Goal: Task Accomplishment & Management: Complete application form

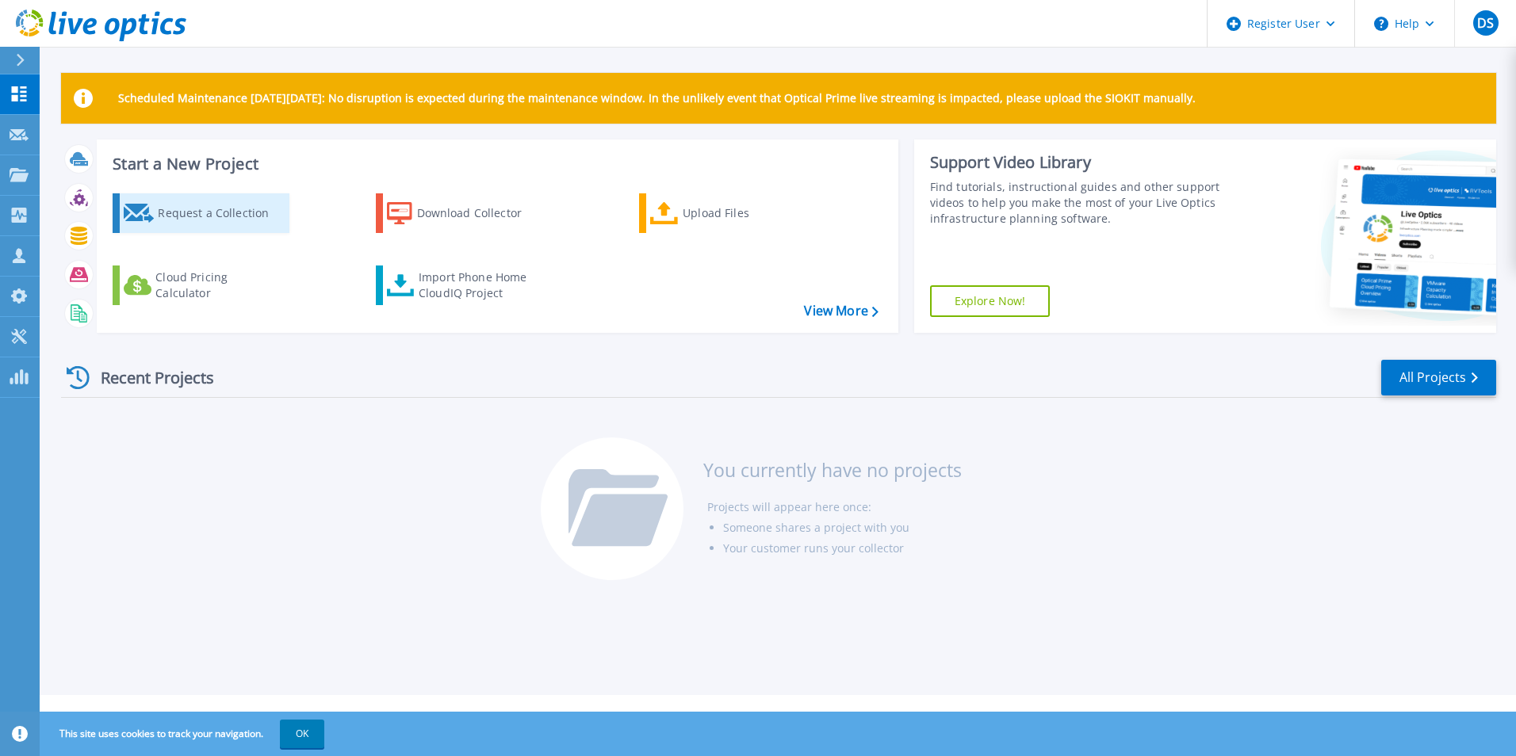
click at [203, 219] on div "Request a Collection" at bounding box center [221, 213] width 127 height 32
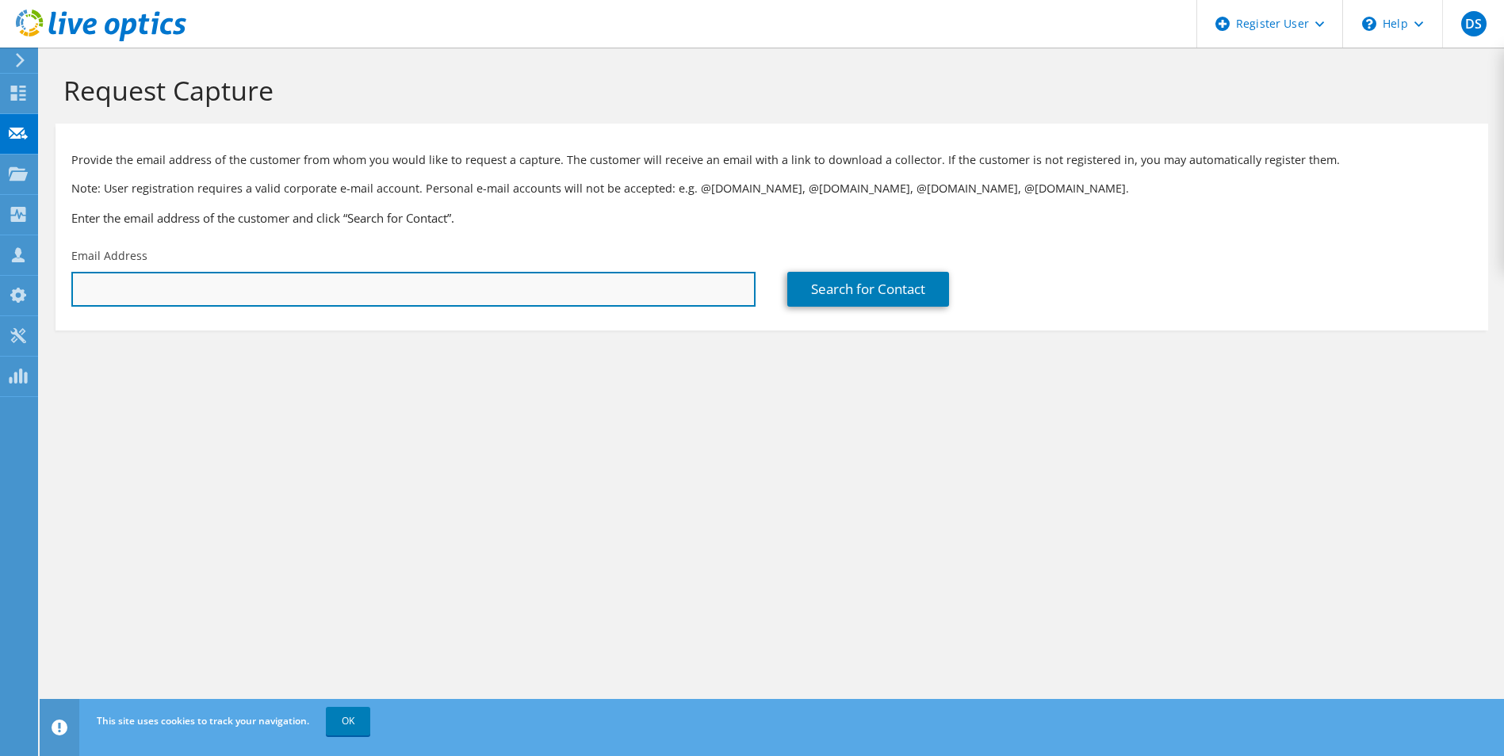
click at [282, 289] on input "text" at bounding box center [413, 289] width 684 height 35
paste input "[PERSON_NAME][EMAIL_ADDRESS][DOMAIN_NAME][PERSON_NAME]"
type input "[PERSON_NAME][EMAIL_ADDRESS][DOMAIN_NAME][PERSON_NAME]"
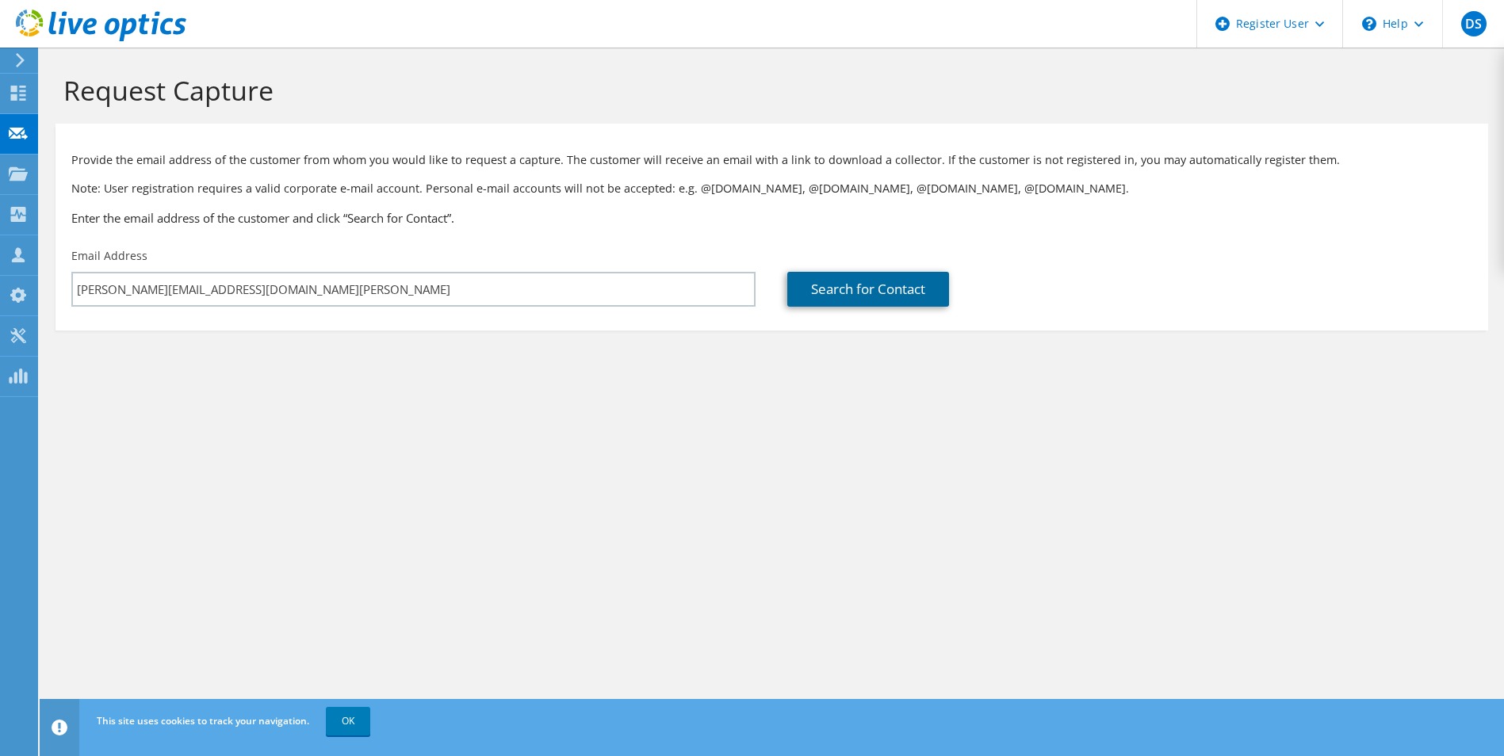
click at [876, 297] on link "Search for Contact" at bounding box center [868, 289] width 162 height 35
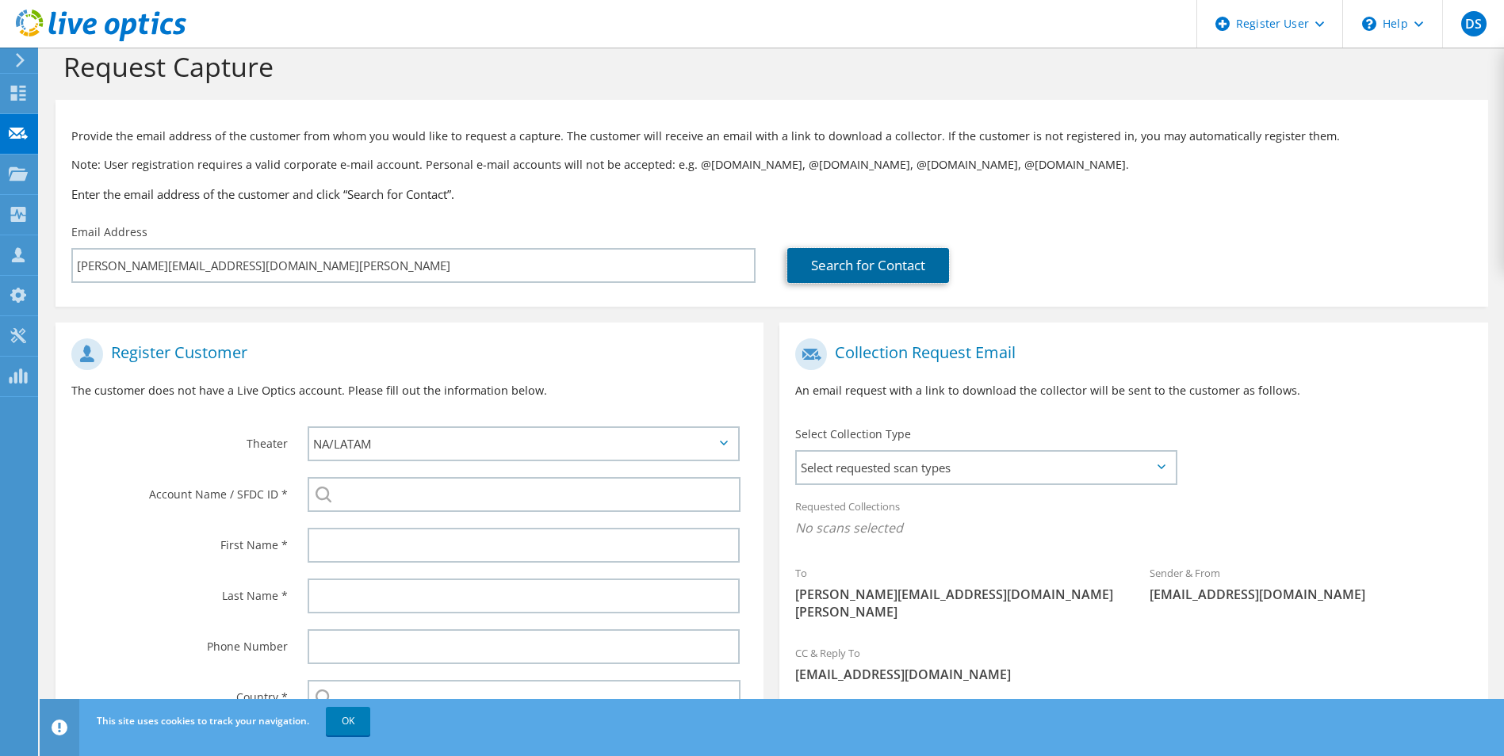
scroll to position [144, 0]
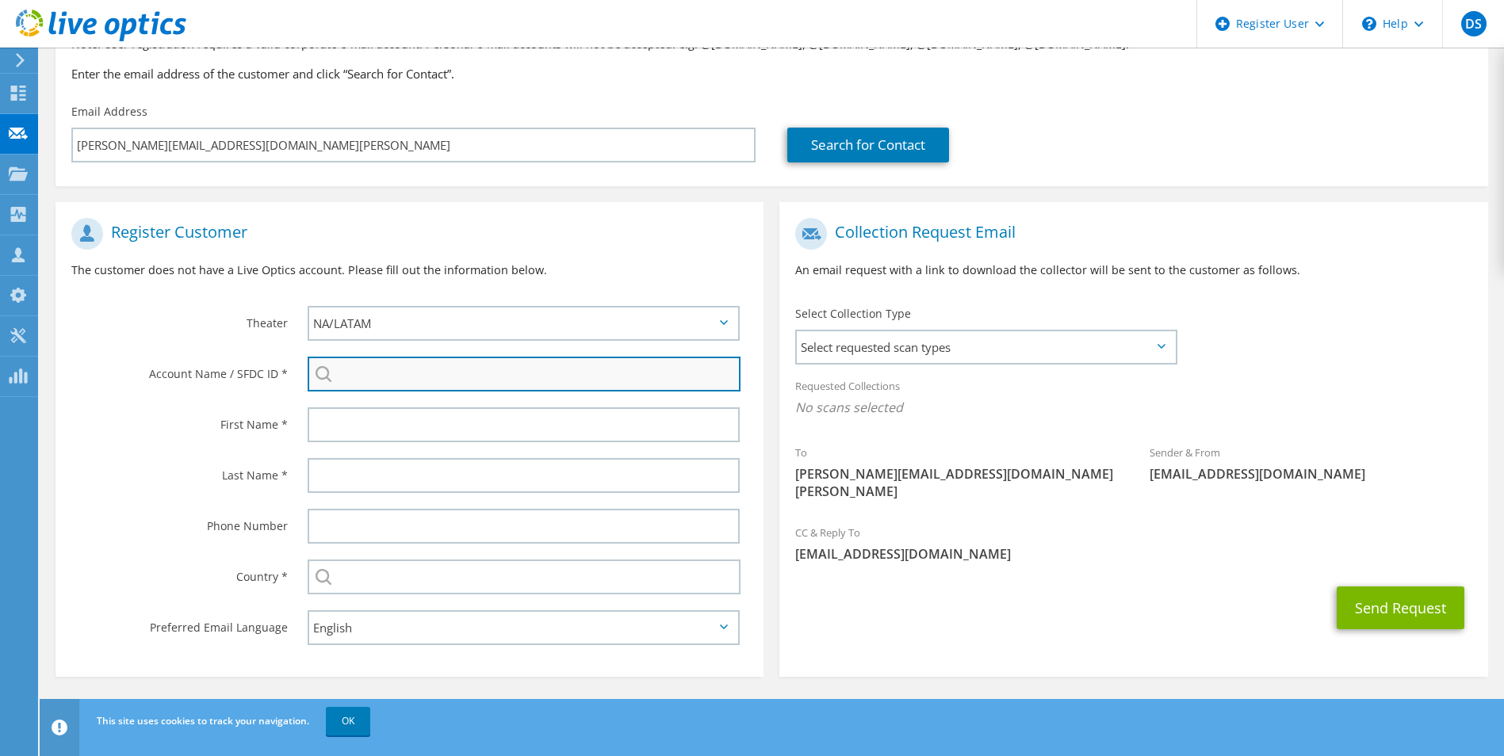
click at [396, 358] on input "search" at bounding box center [525, 374] width 434 height 35
paste input "2069048112"
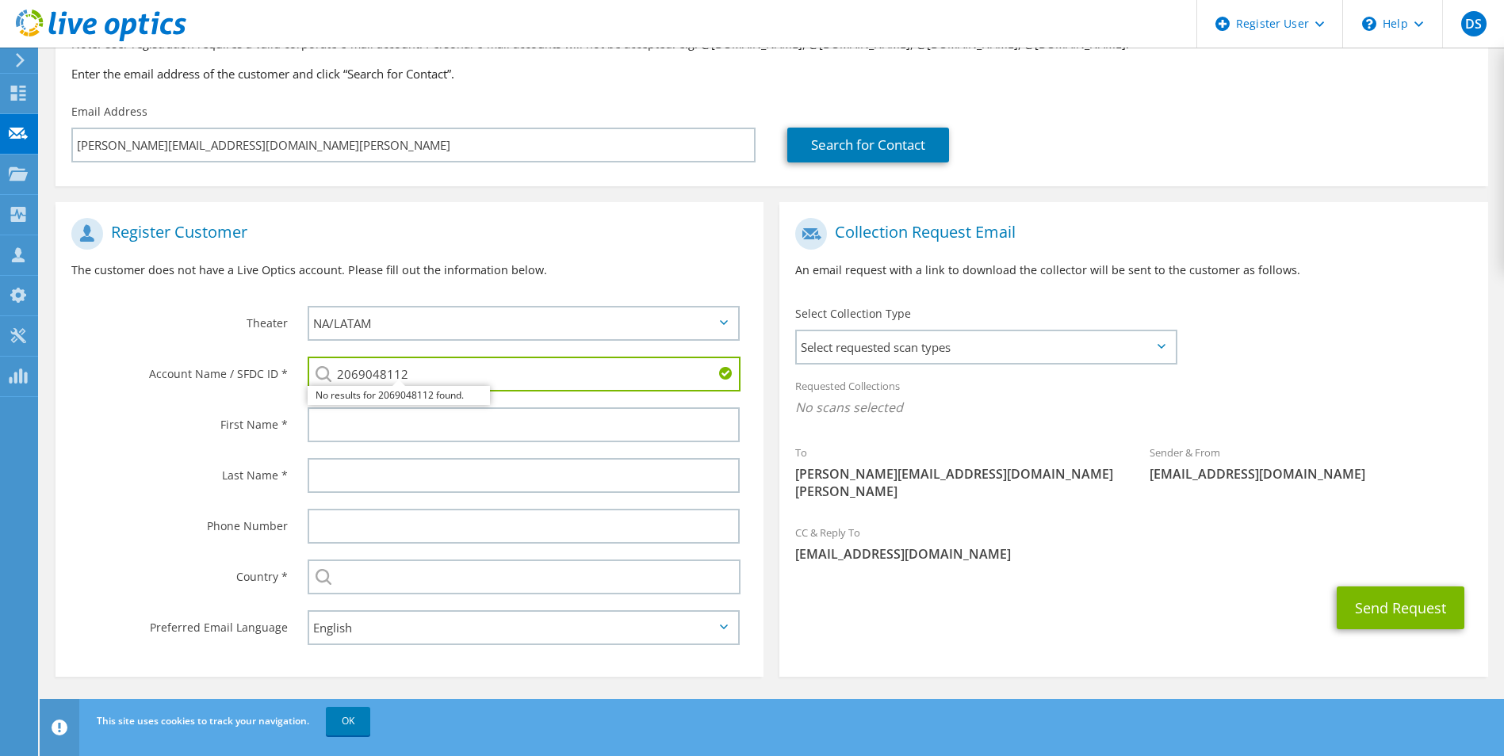
type input "2069048112"
click at [132, 441] on div "First Name *" at bounding box center [173, 424] width 236 height 49
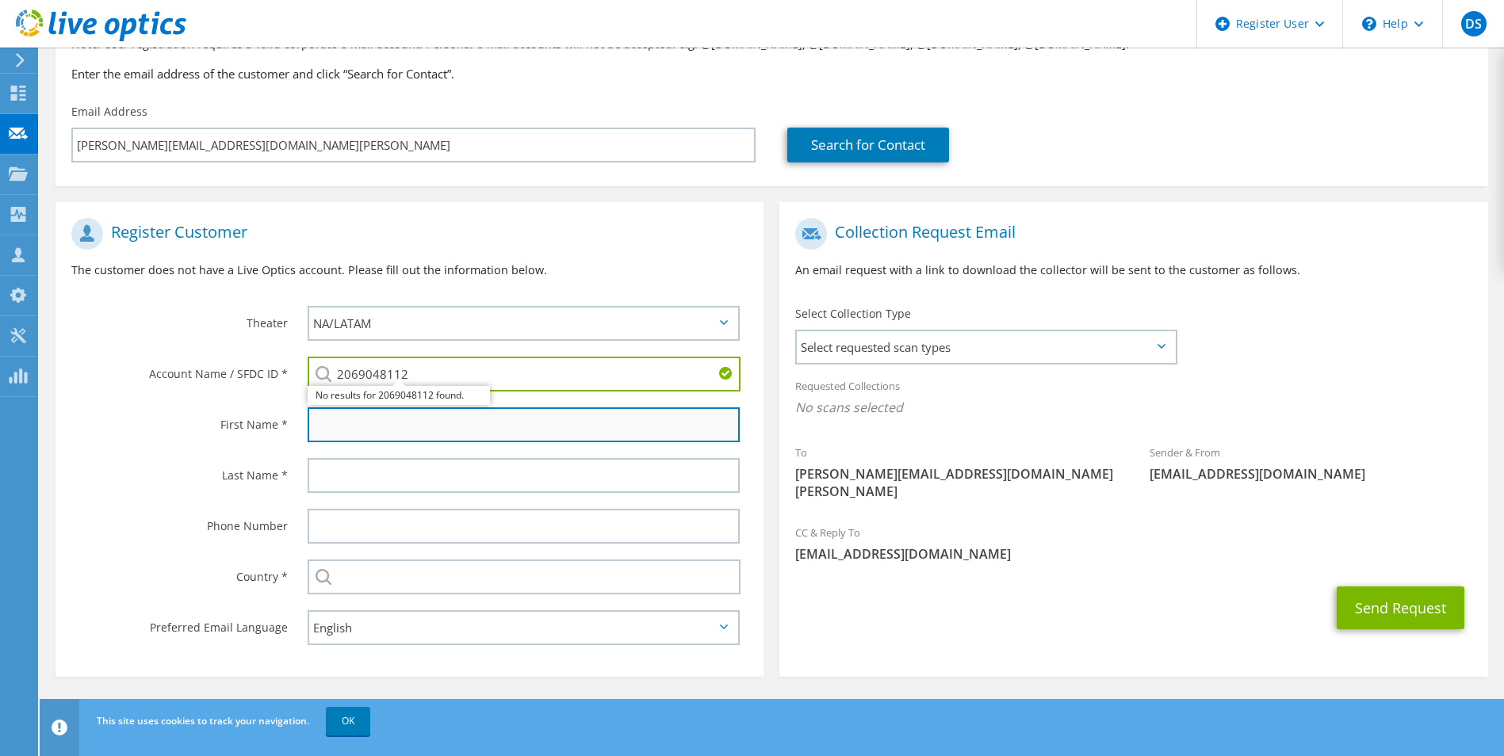
click at [399, 441] on input "text" at bounding box center [524, 425] width 433 height 35
paste input "[PERSON_NAME]"
type input "[PERSON_NAME]"
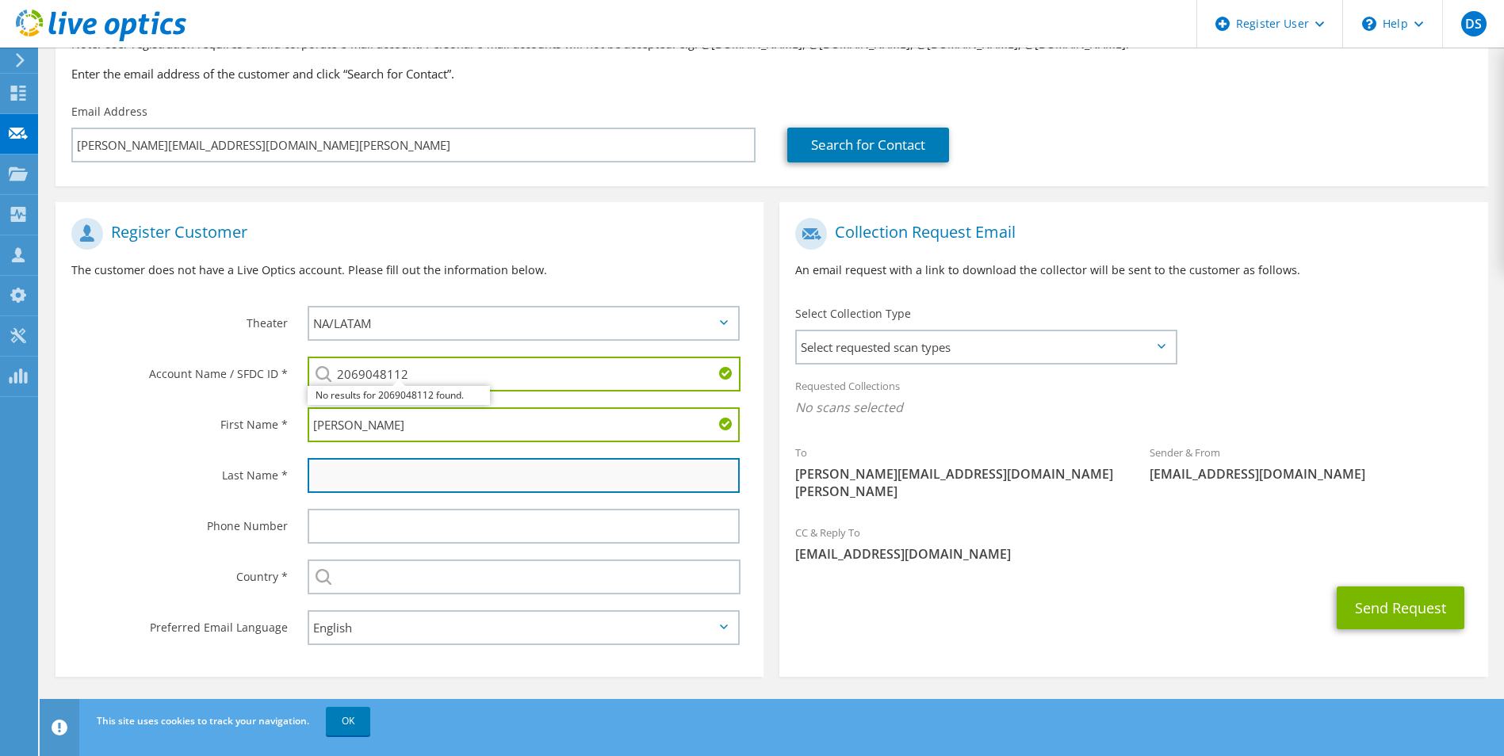
click at [394, 471] on input "text" at bounding box center [524, 475] width 433 height 35
paste input "[PERSON_NAME]"
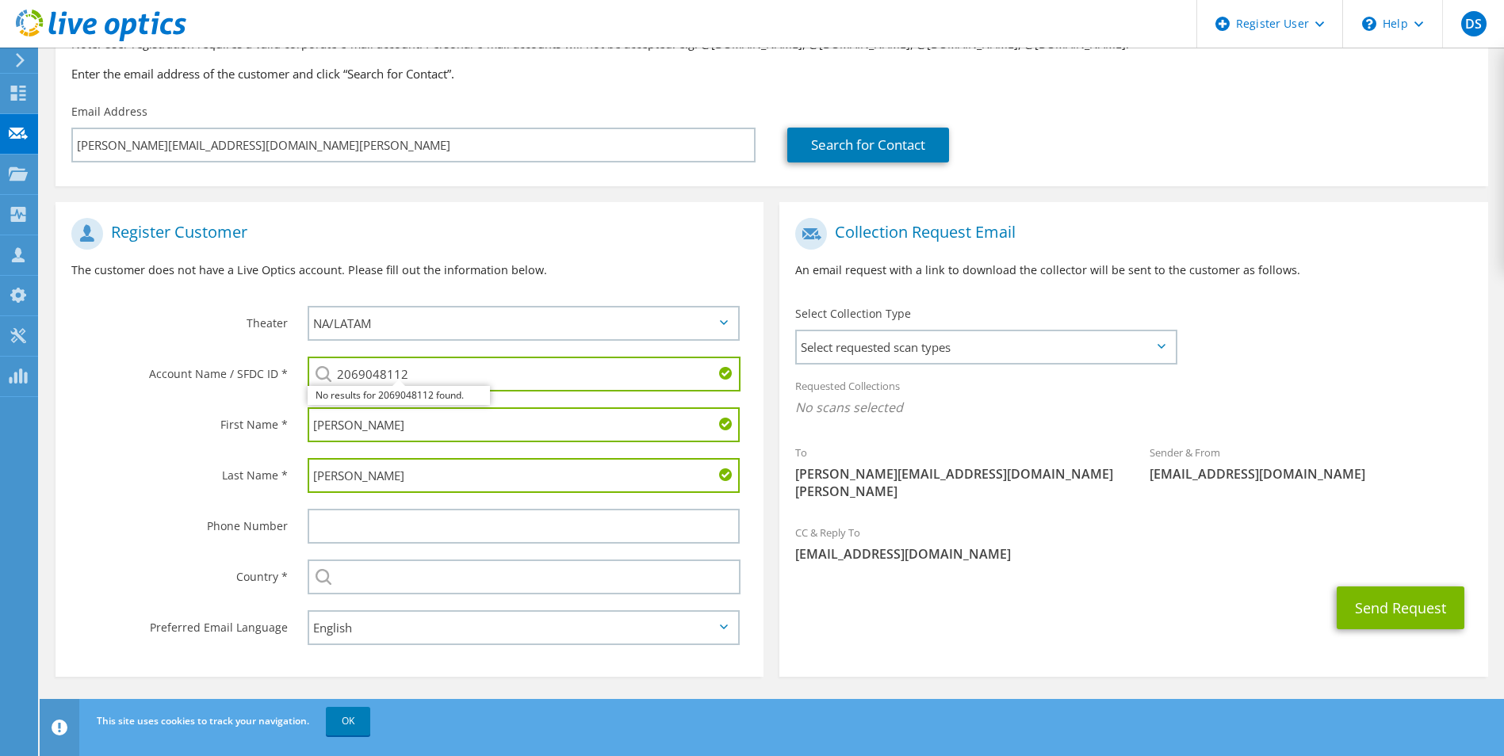
type input "[PERSON_NAME]"
click at [136, 500] on div "Last Name * [PERSON_NAME]" at bounding box center [409, 475] width 708 height 51
click at [394, 585] on input "text" at bounding box center [525, 577] width 434 height 35
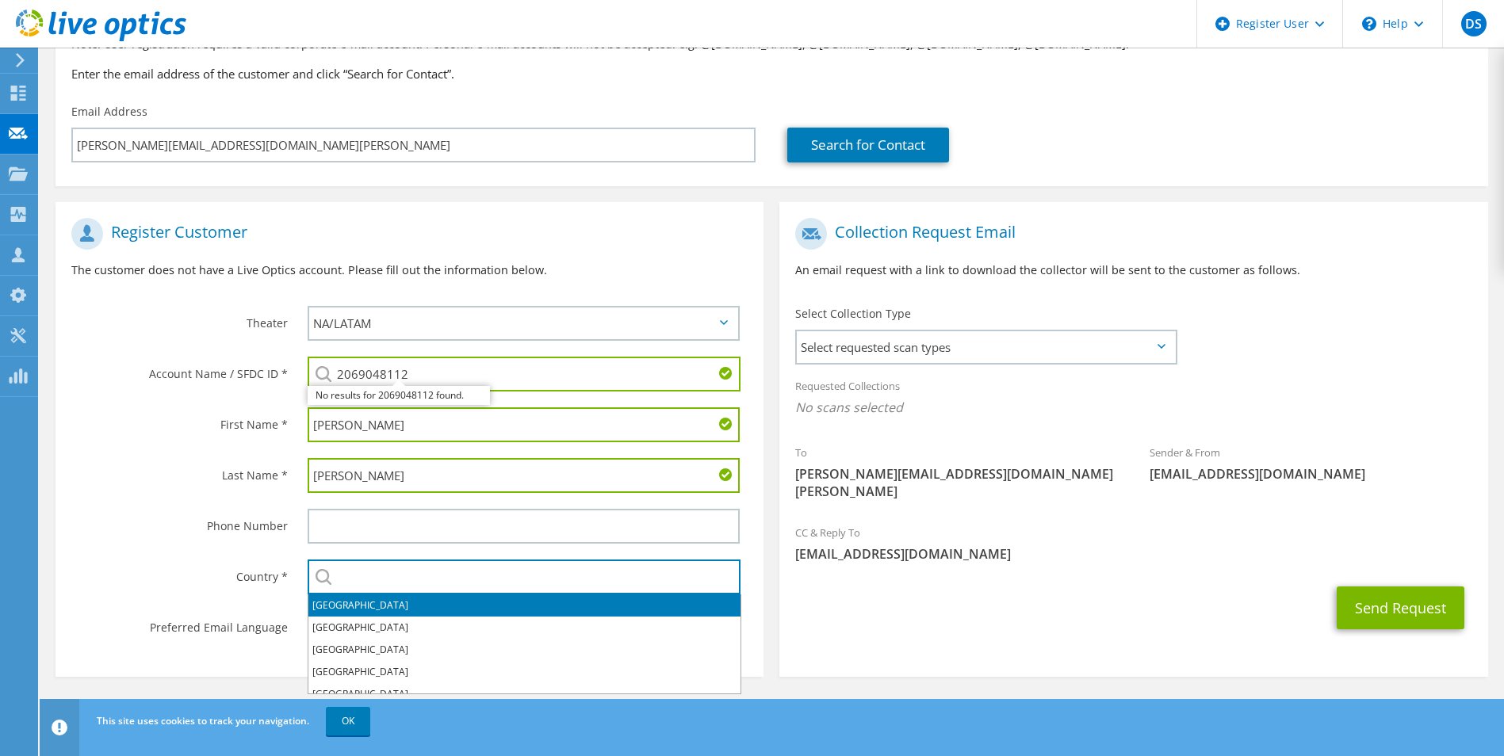
type input "G"
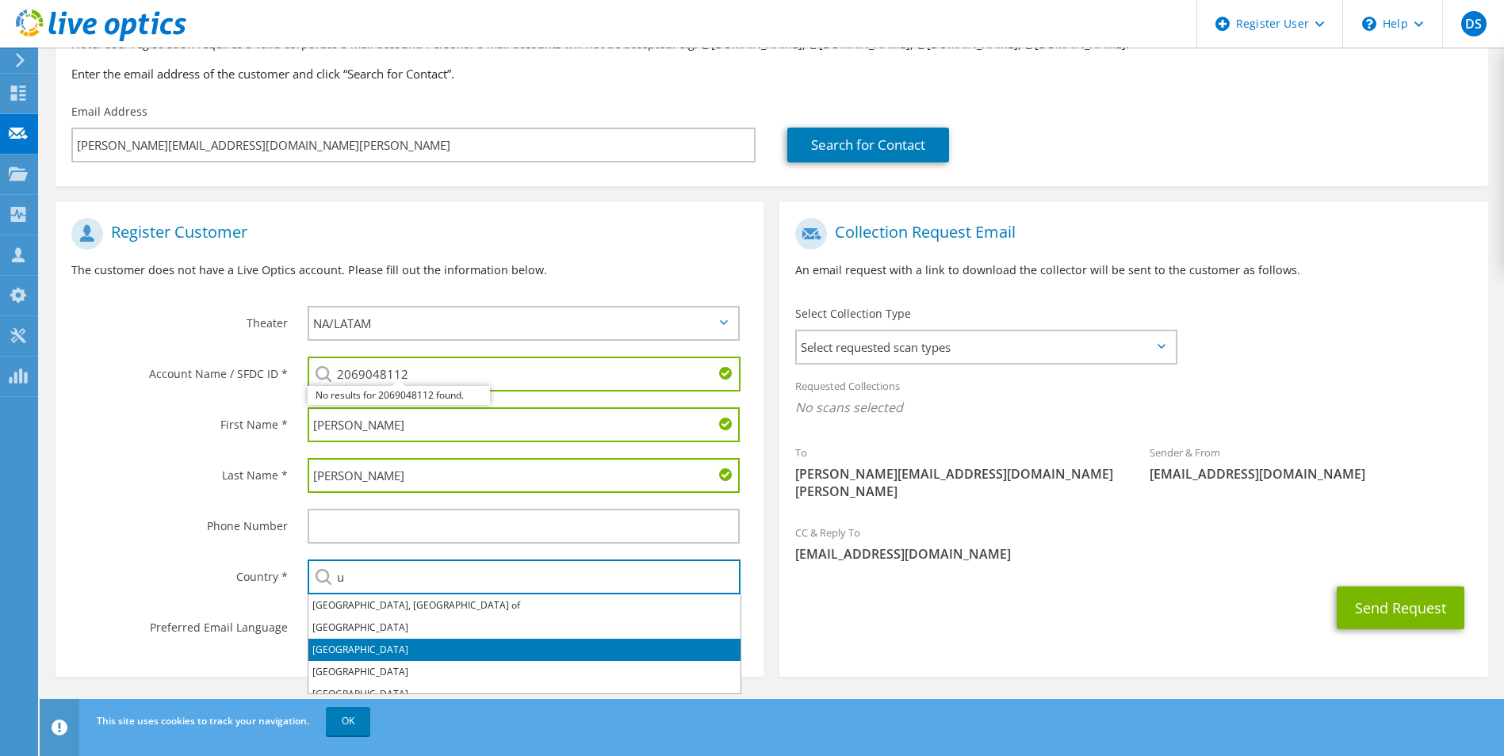
scroll to position [79, 0]
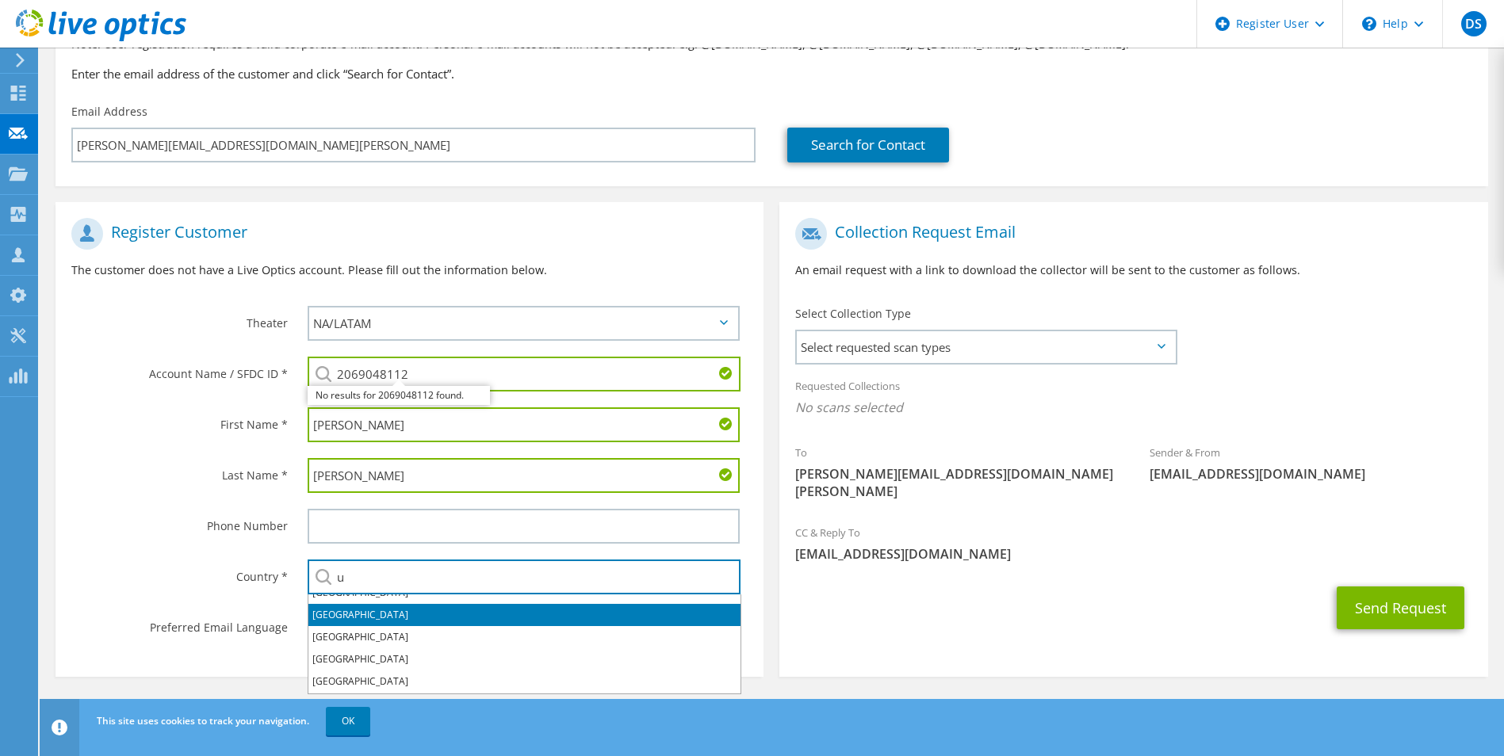
click at [394, 618] on li "[GEOGRAPHIC_DATA]" at bounding box center [524, 615] width 432 height 22
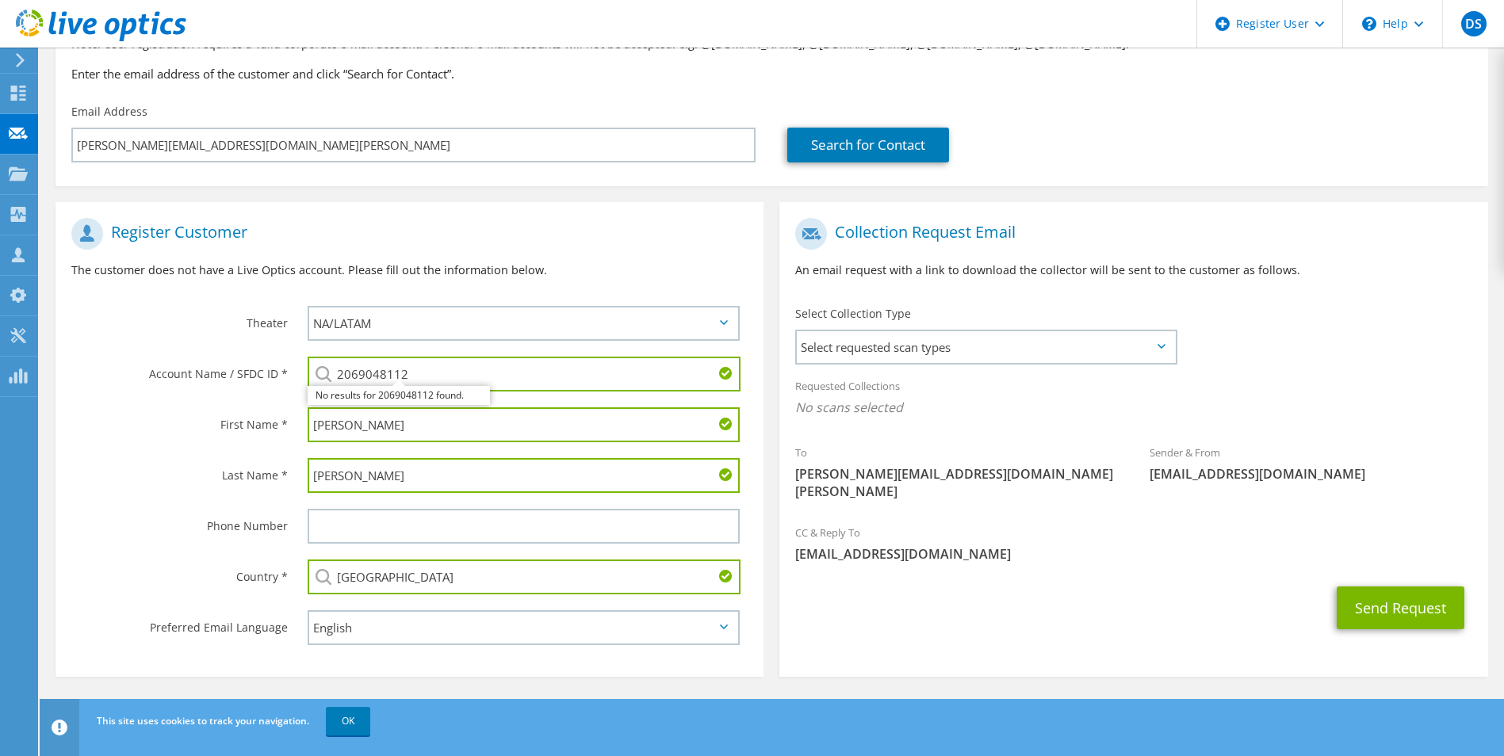
type input "United Kingdom"
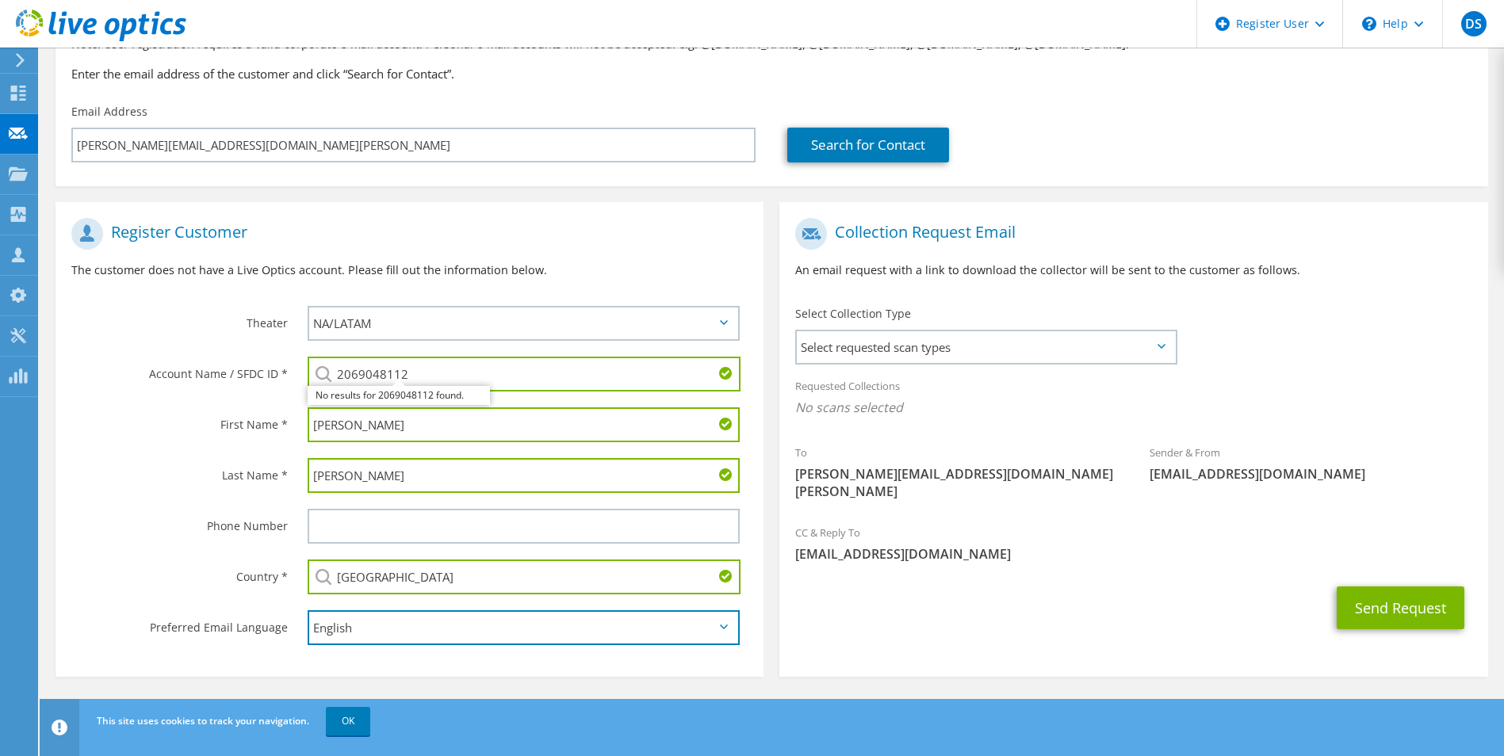
click at [645, 641] on select "English Deutsch Español Français Italiano Polski Português Русский 한국어 中文 日本語" at bounding box center [524, 627] width 433 height 35
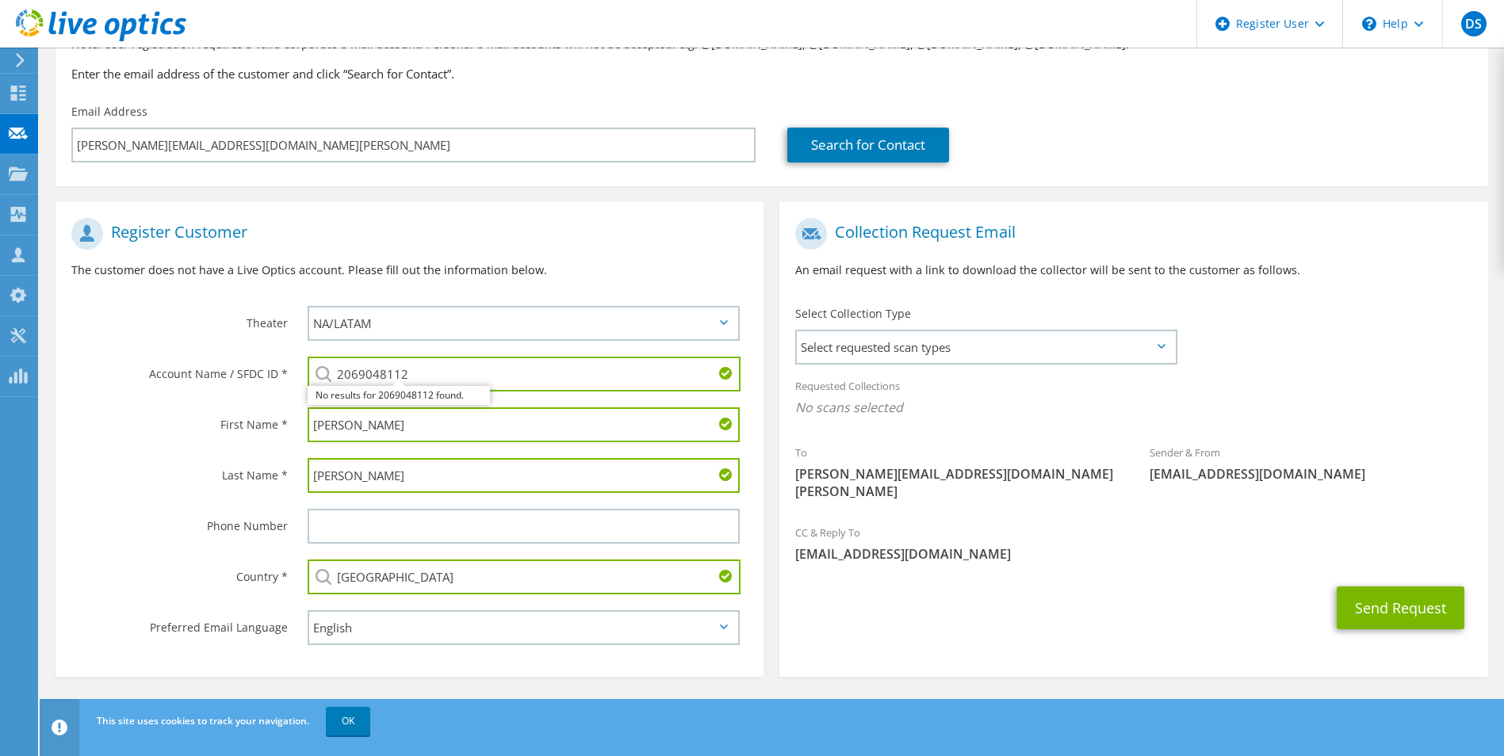
click at [943, 626] on section "Collection Request Email An email request with a link to download the collector…" at bounding box center [1133, 439] width 708 height 475
drag, startPoint x: 129, startPoint y: 492, endPoint x: 140, endPoint y: 492, distance: 10.3
click at [129, 492] on div "Last Name *" at bounding box center [173, 474] width 236 height 49
click at [927, 608] on div "Send Request" at bounding box center [1133, 608] width 708 height 59
click at [865, 341] on span "Select requested scan types" at bounding box center [985, 347] width 377 height 32
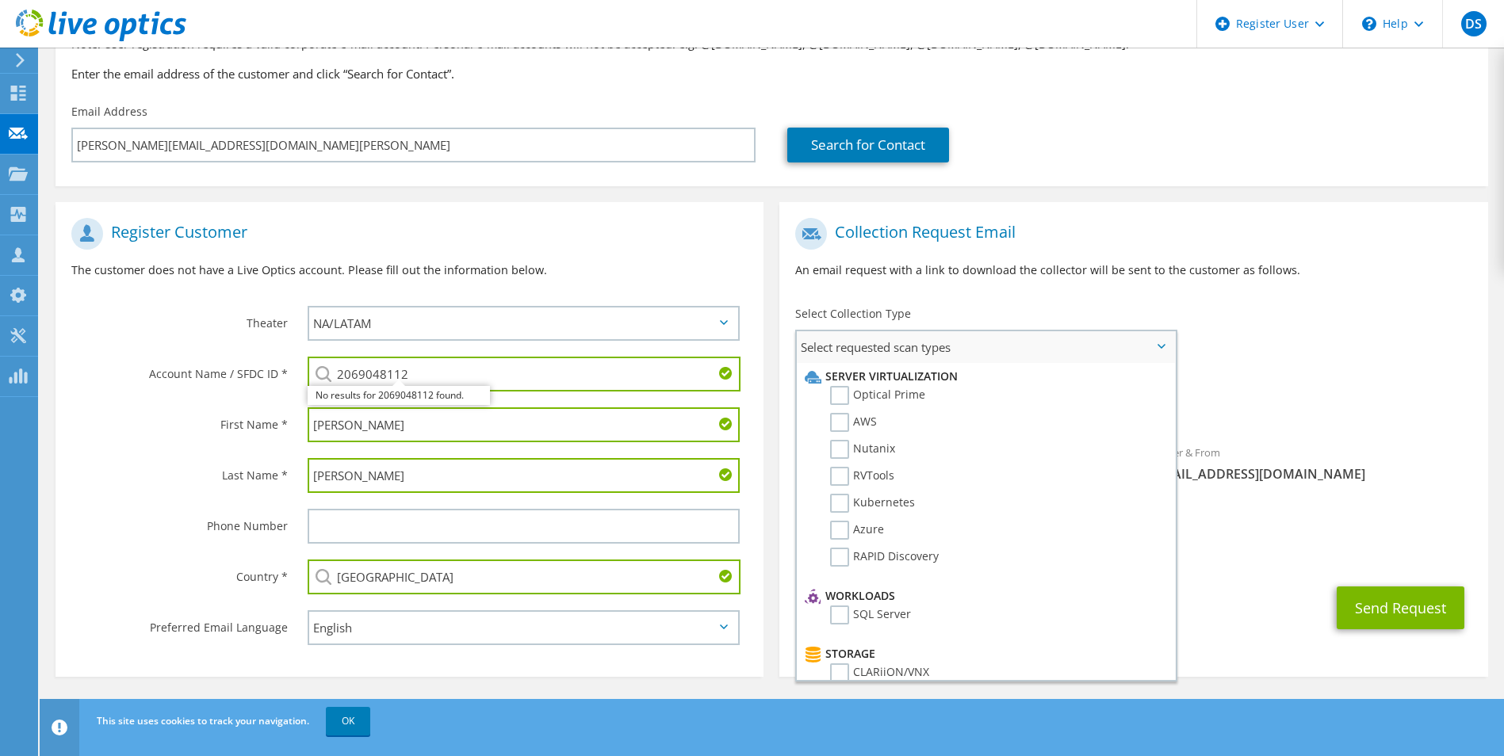
drag, startPoint x: 843, startPoint y: 404, endPoint x: 932, endPoint y: 406, distance: 88.8
click at [848, 404] on label "Optical Prime" at bounding box center [877, 395] width 95 height 19
click at [0, 0] on input "Optical Prime" at bounding box center [0, 0] width 0 height 0
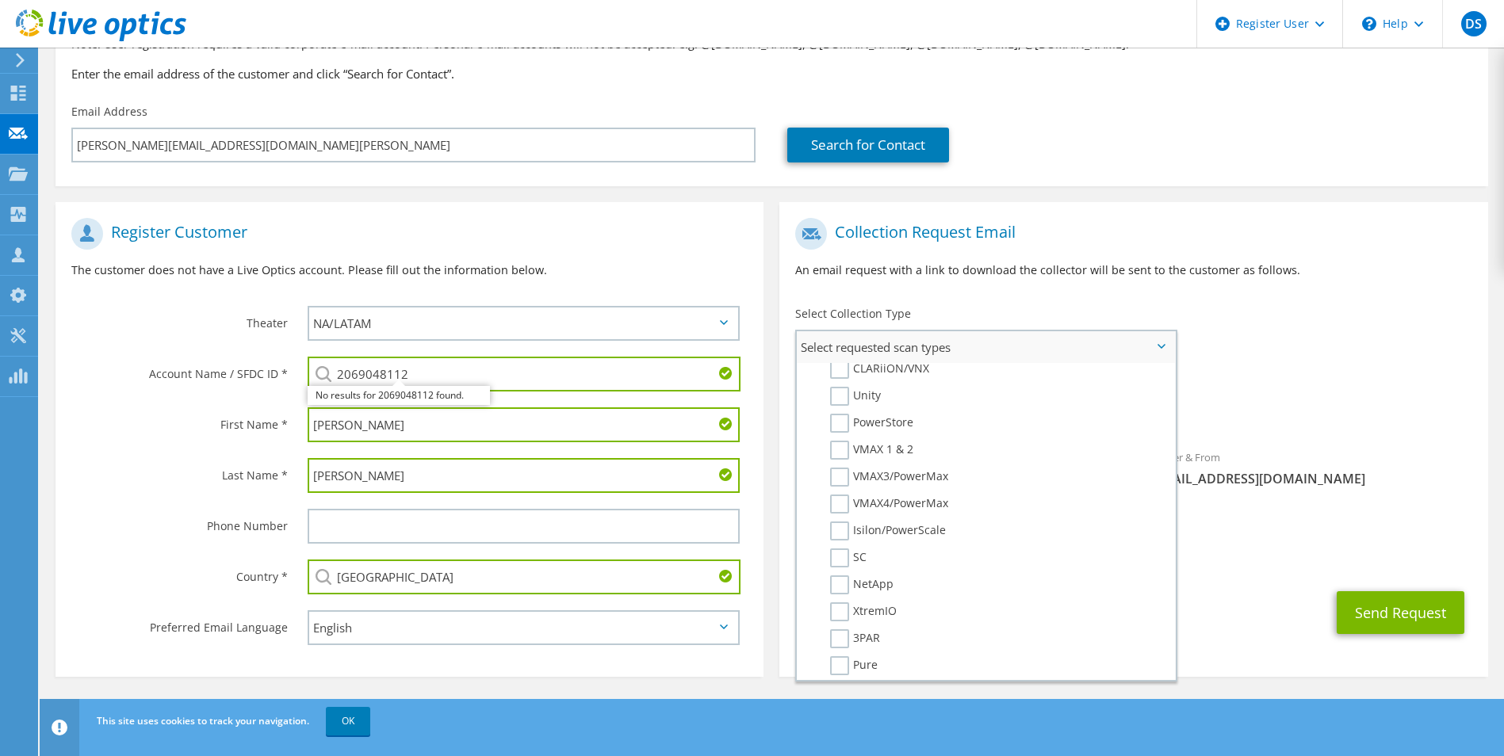
scroll to position [0, 0]
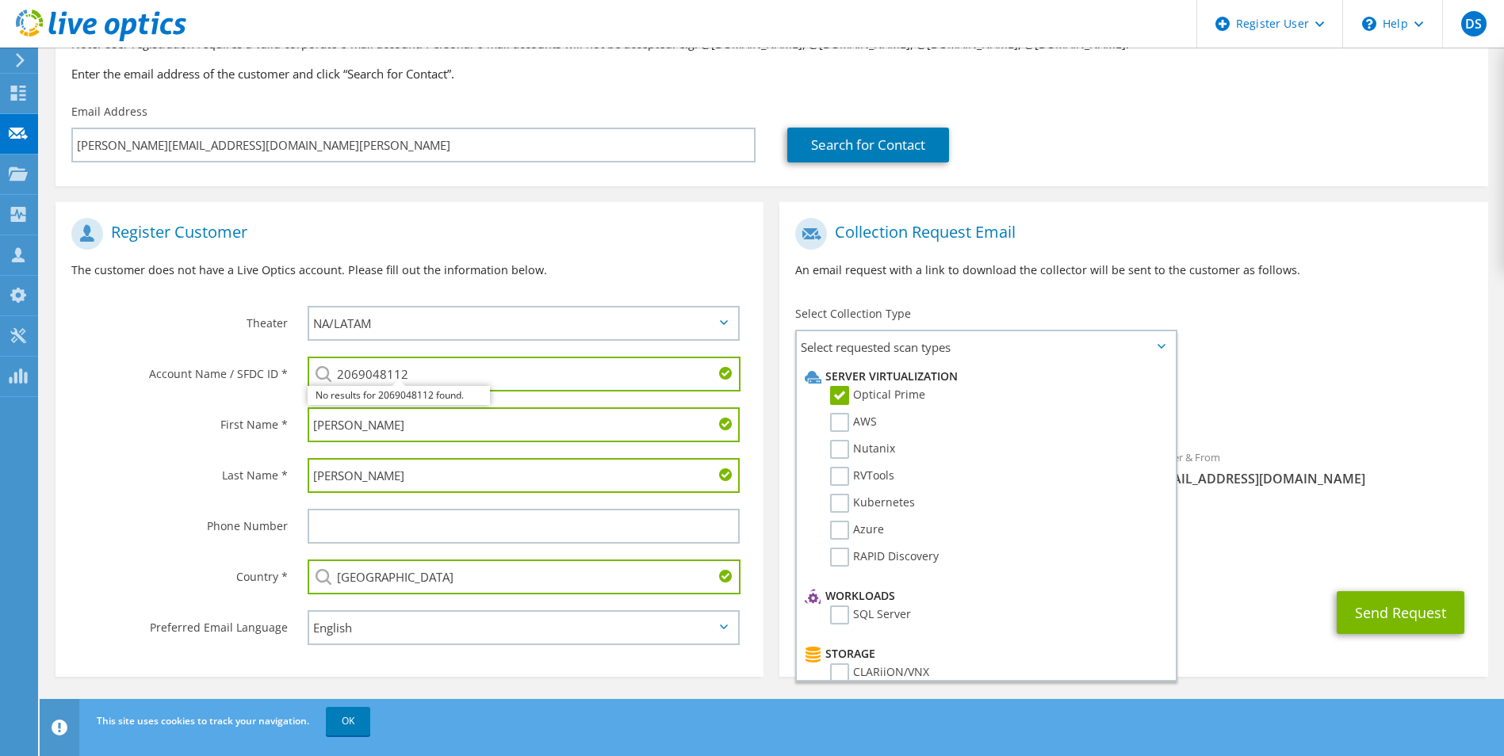
click at [1301, 388] on div "Requested Collections No scans selected Optical Prime" at bounding box center [1133, 400] width 708 height 63
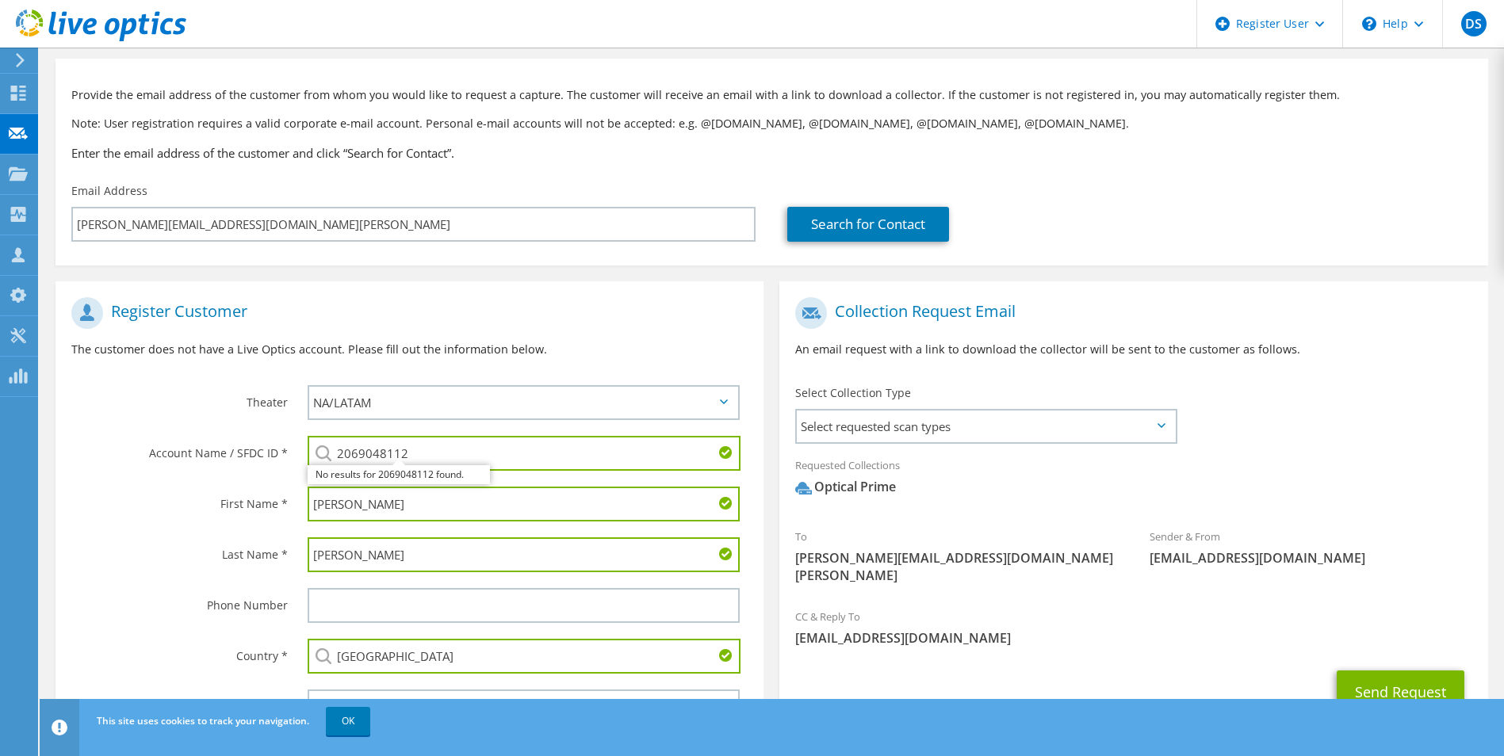
scroll to position [144, 0]
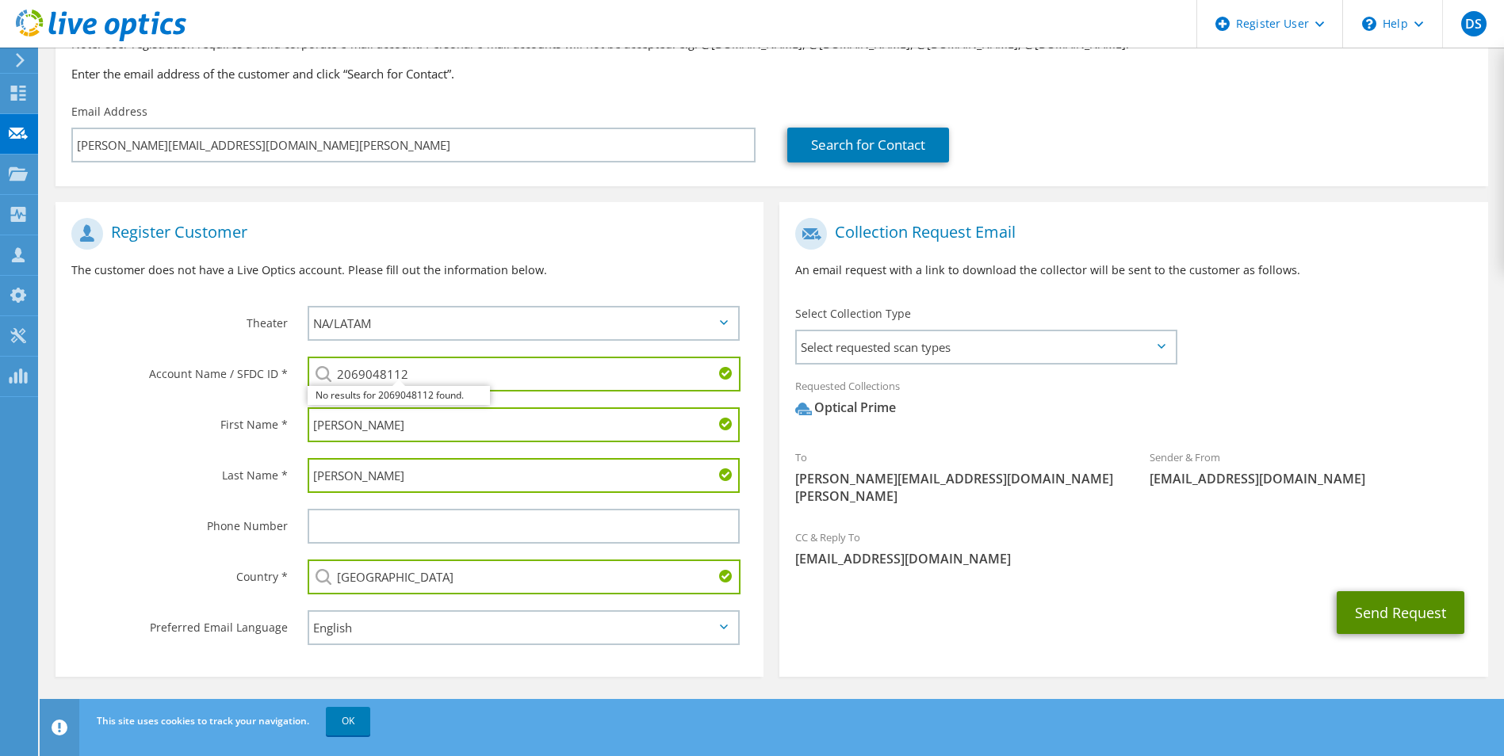
click at [1406, 603] on button "Send Request" at bounding box center [1401, 612] width 128 height 43
